Goal: Check status: Check status

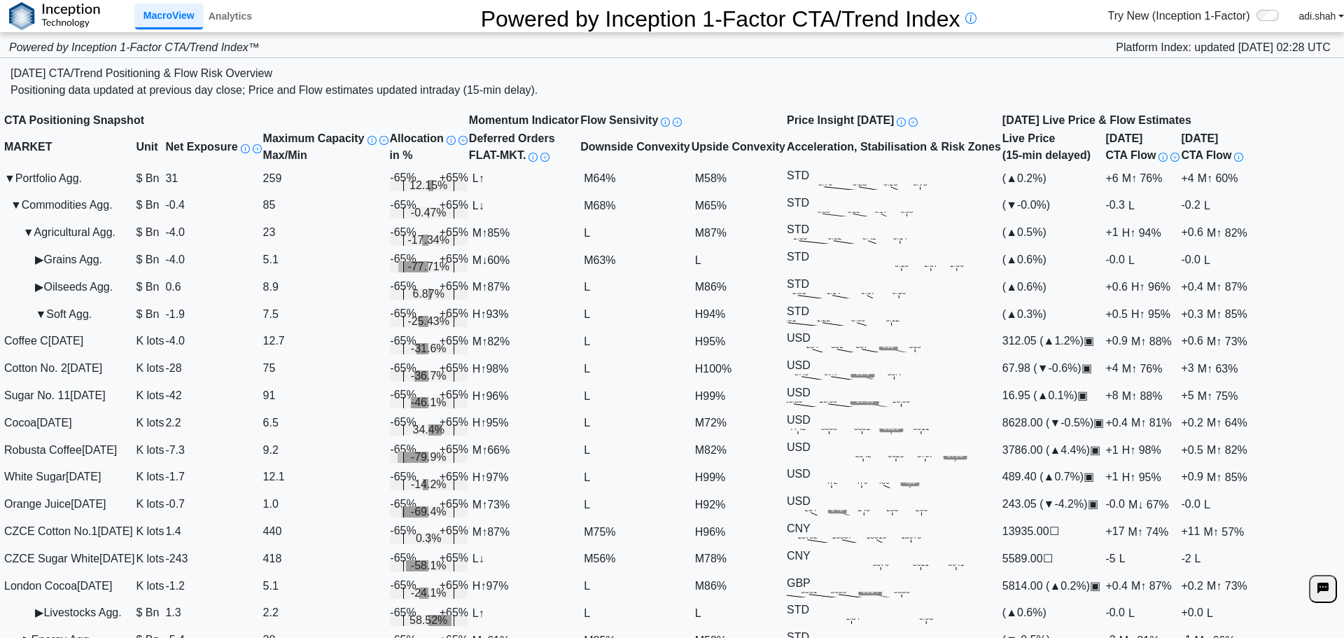
click at [869, 377] on text "68.0" at bounding box center [862, 374] width 14 height 8
click at [900, 379] on icon ".zone-text { font-size: 22px; font-weight: 500; text-anchor: middle; } .price-m…" at bounding box center [894, 377] width 214 height 6
click at [890, 379] on icon ".zone-text { font-size: 22px; font-weight: 500; text-anchor: middle; } .price-m…" at bounding box center [894, 377] width 214 height 6
click at [1084, 382] on td "67.98 ( ▼ -0.6%) ▣" at bounding box center [1054, 368] width 104 height 27
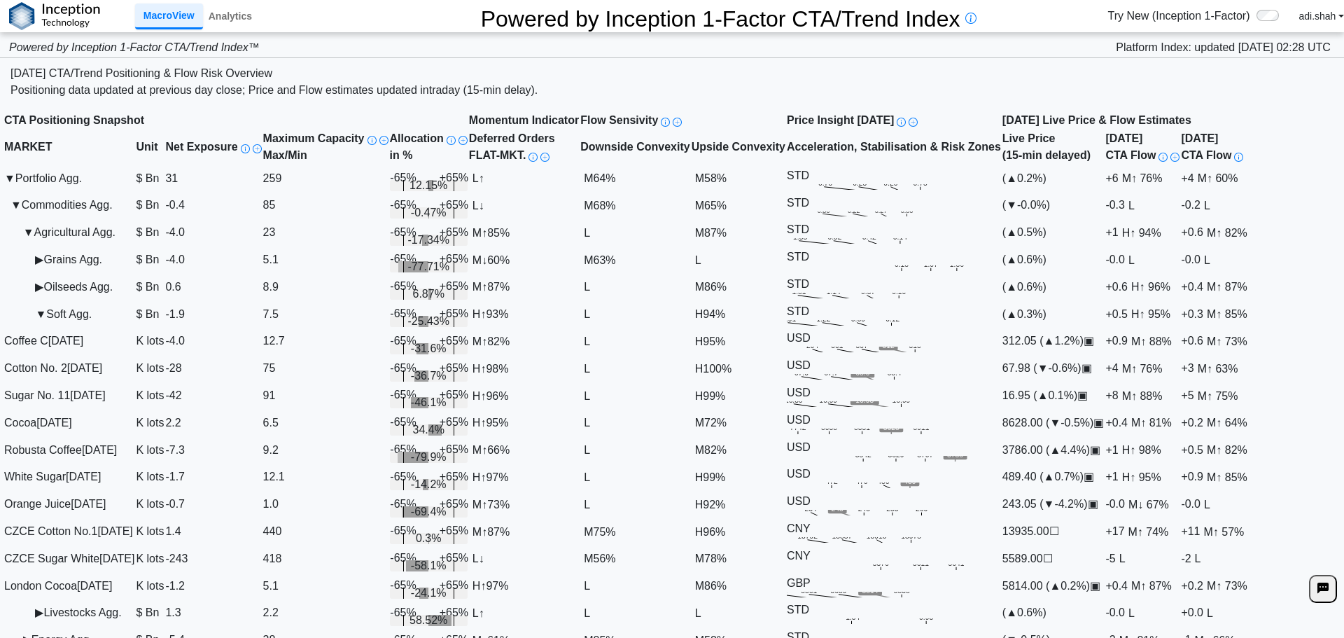
click at [1162, 374] on span "↑ 76%" at bounding box center [1146, 368] width 31 height 12
